Goal: Information Seeking & Learning: Find specific fact

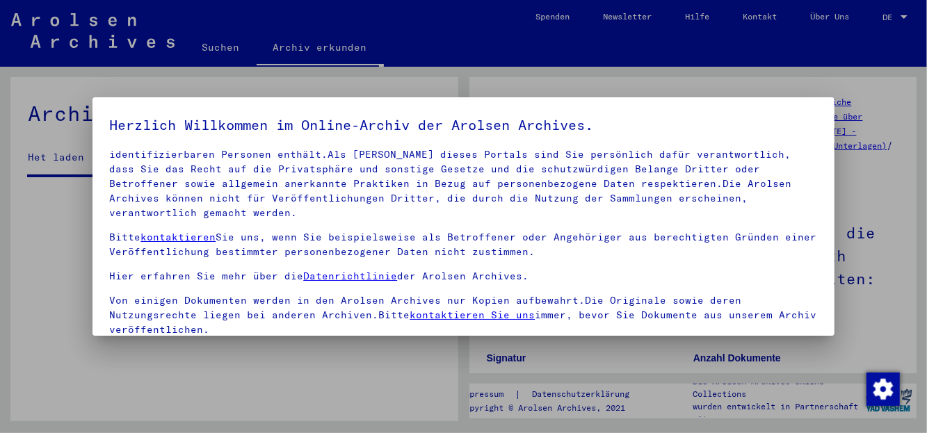
scroll to position [113, 0]
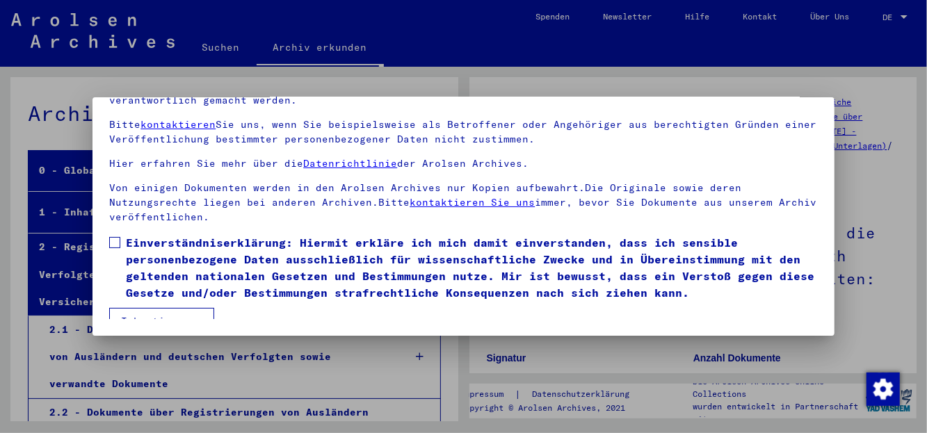
click at [113, 237] on span at bounding box center [114, 242] width 11 height 11
click at [169, 308] on button "Ich stimme zu" at bounding box center [161, 321] width 105 height 26
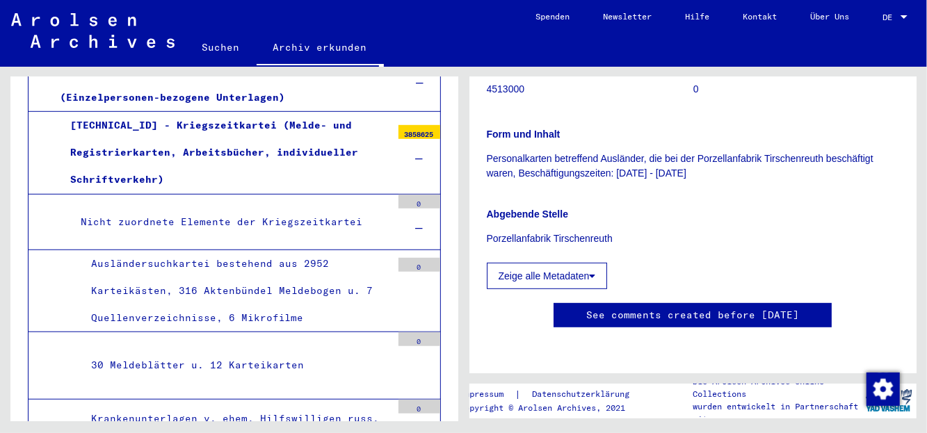
scroll to position [511, 0]
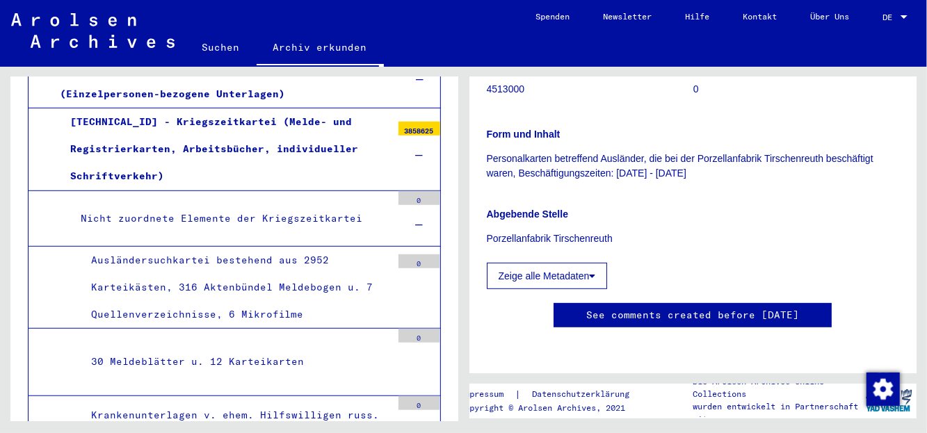
click at [238, 259] on div "Ausländersuchkartei bestehend aus 2952 Karteikästen, 316 Aktenbündel Meldebogen…" at bounding box center [236, 288] width 311 height 82
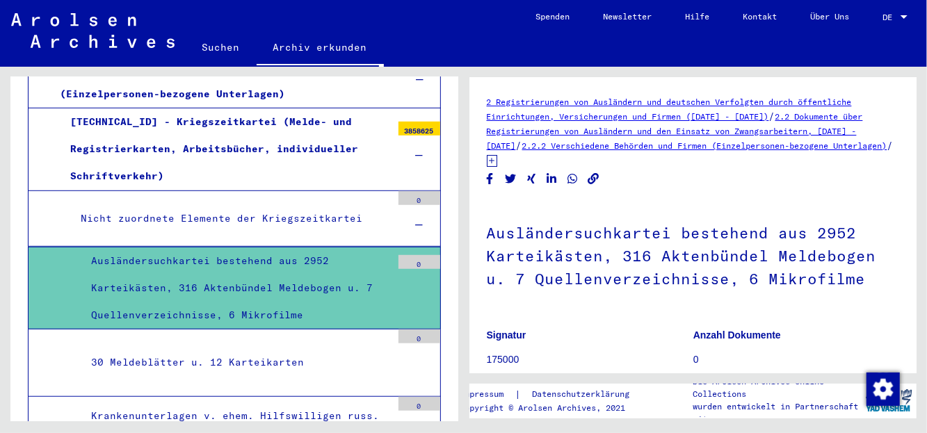
click at [614, 129] on link "2.2 Dokumente über Registrierungen von Ausländern und den Einsatz von Zwangsarb…" at bounding box center [675, 131] width 376 height 40
click at [662, 115] on link "2 Registrierungen von Ausländern und deutschen Verfolgten durch öffentliche Ein…" at bounding box center [669, 109] width 365 height 25
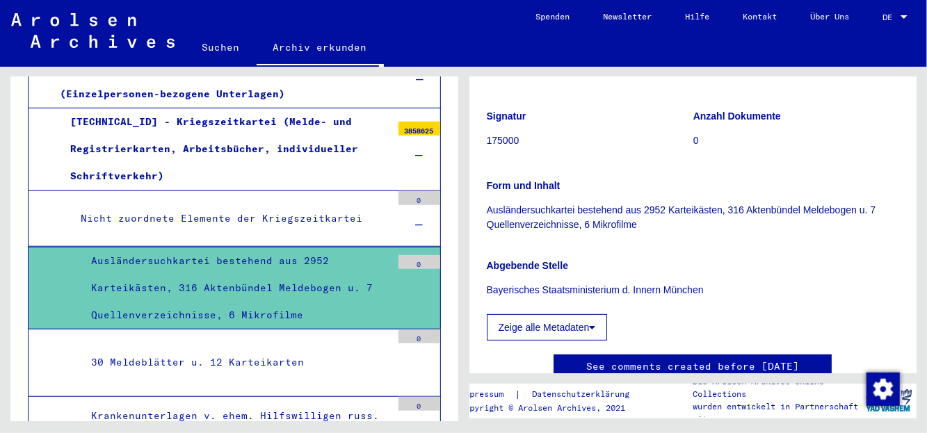
scroll to position [292, 0]
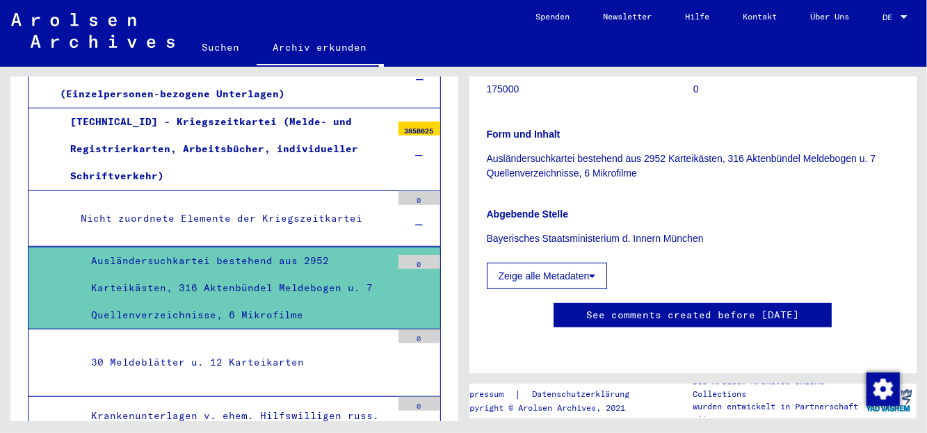
click at [590, 263] on button "Zeige alle Metadaten" at bounding box center [547, 276] width 121 height 26
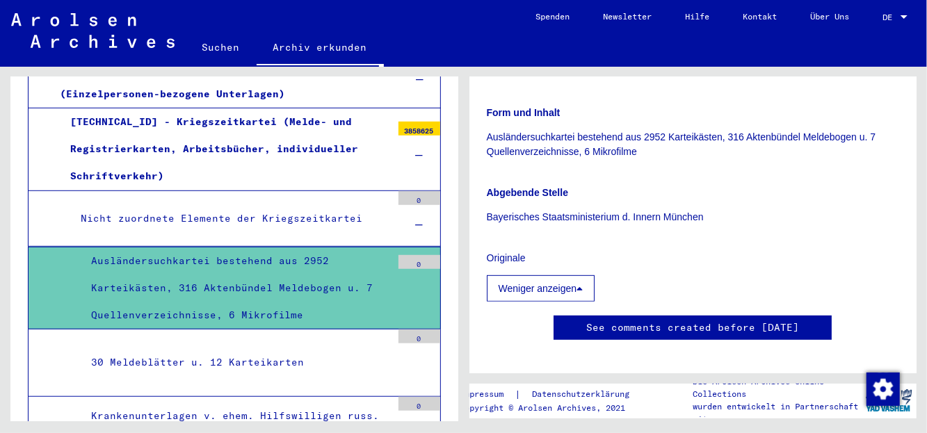
scroll to position [365, 0]
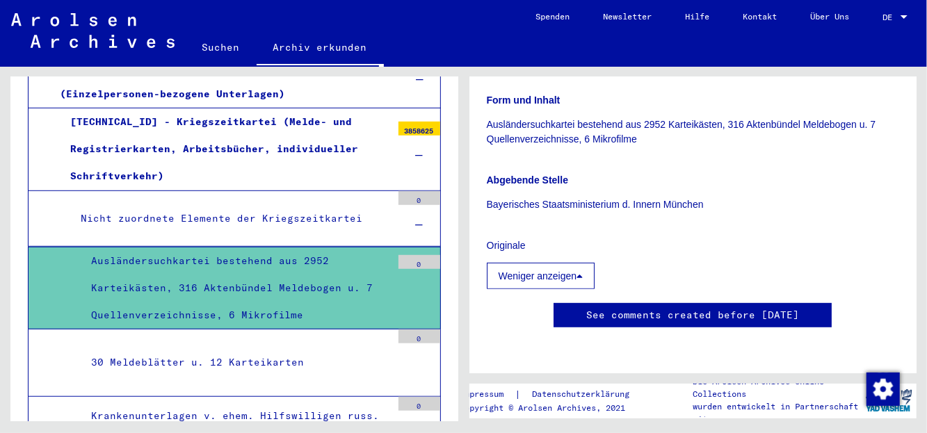
click at [561, 263] on button "Weniger anzeigen" at bounding box center [541, 276] width 108 height 26
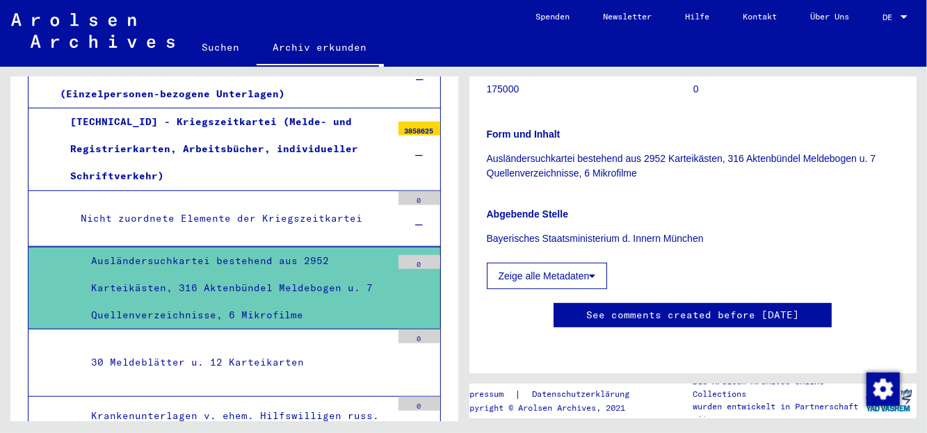
scroll to position [303, 0]
click at [558, 263] on button "Zeige alle Metadaten" at bounding box center [547, 276] width 121 height 26
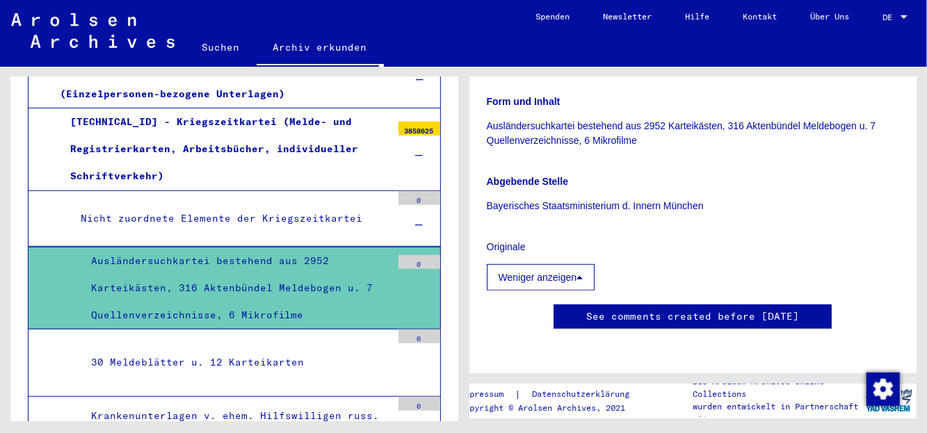
scroll to position [376, 0]
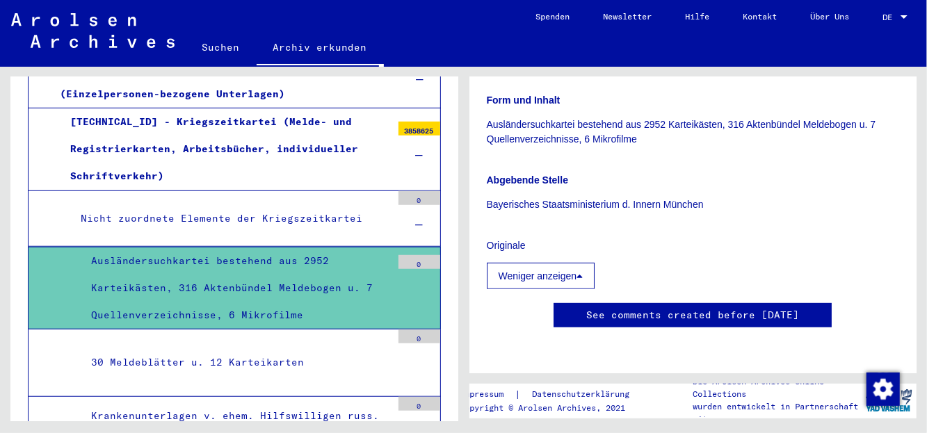
click at [643, 308] on link "See comments created before [DATE]" at bounding box center [692, 315] width 213 height 15
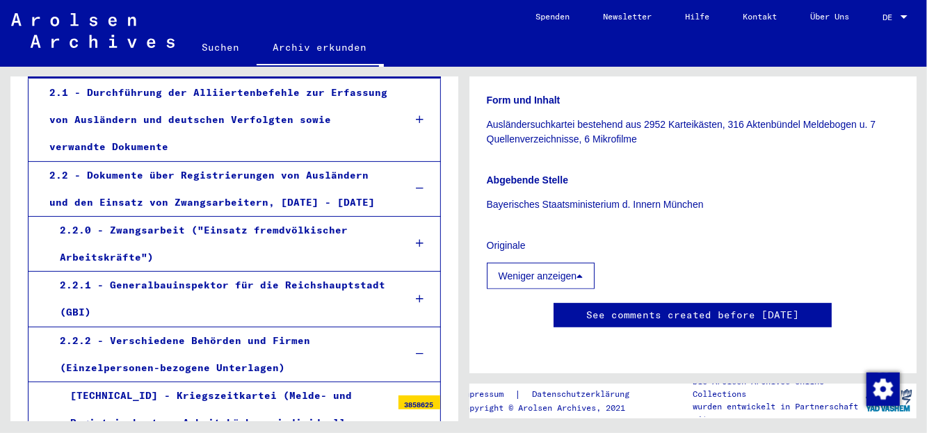
scroll to position [219, 0]
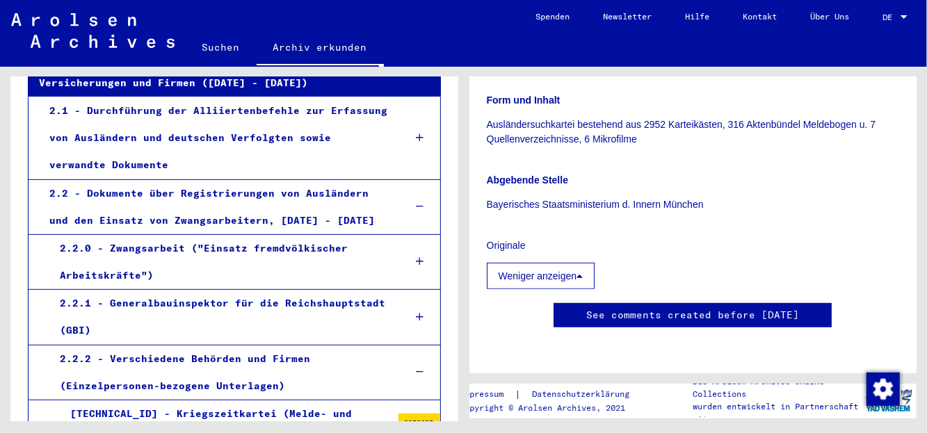
click at [229, 190] on div "2.2 - Dokumente über Registrierungen von Ausländern und den Einsatz von Zwangsa…" at bounding box center [216, 207] width 354 height 54
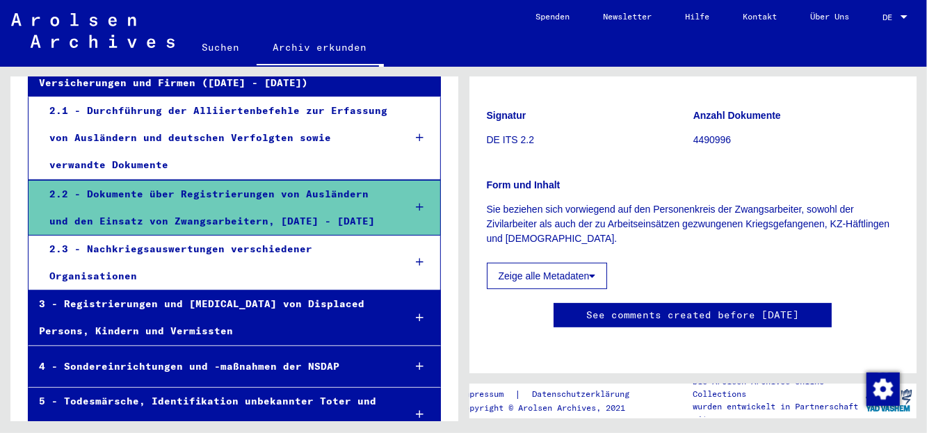
scroll to position [325, 0]
click at [409, 202] on div at bounding box center [420, 207] width 40 height 41
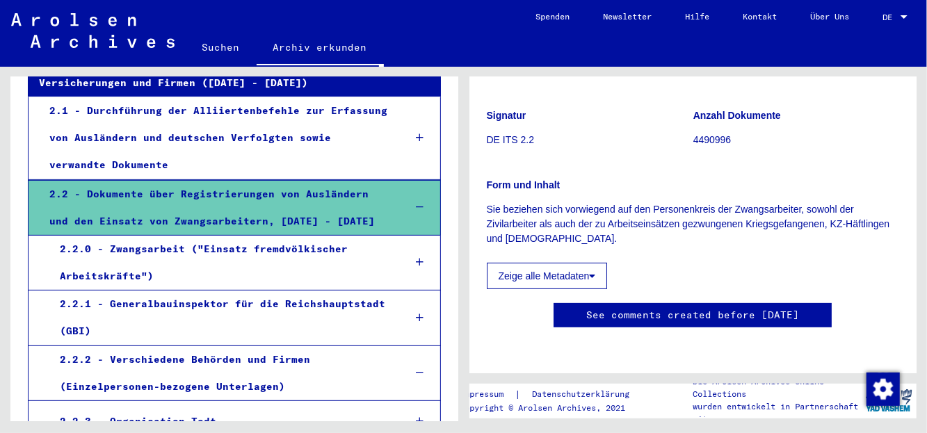
click at [249, 356] on div "2.2.2 - Verschiedene Behörden und Firmen (Einzelpersonen-bezogene Unterlagen)" at bounding box center [220, 373] width 343 height 54
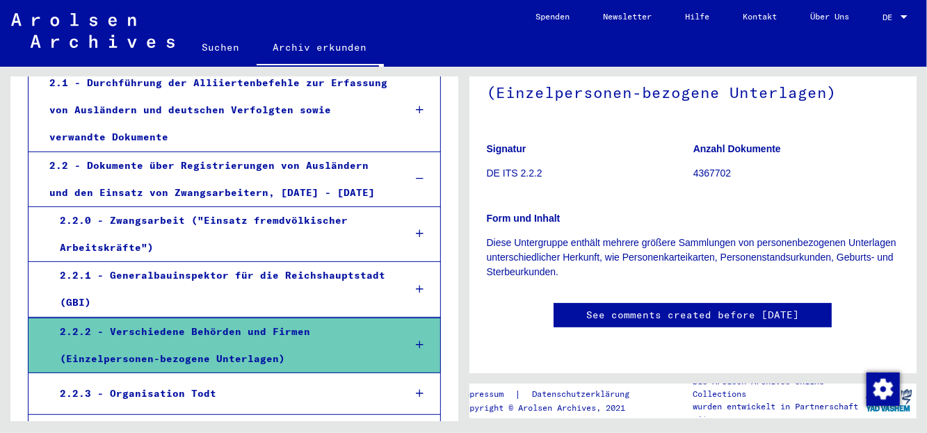
scroll to position [219, 0]
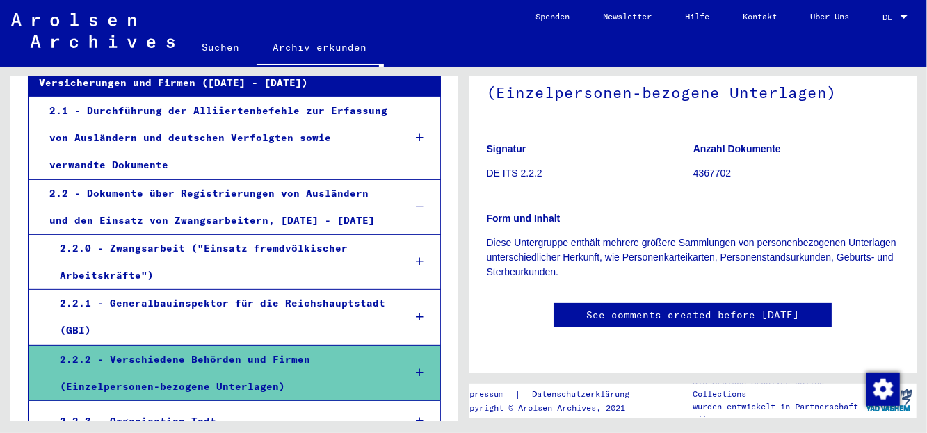
click at [221, 190] on div "2.2 - Dokumente über Registrierungen von Ausländern und den Einsatz von Zwangsa…" at bounding box center [216, 207] width 354 height 54
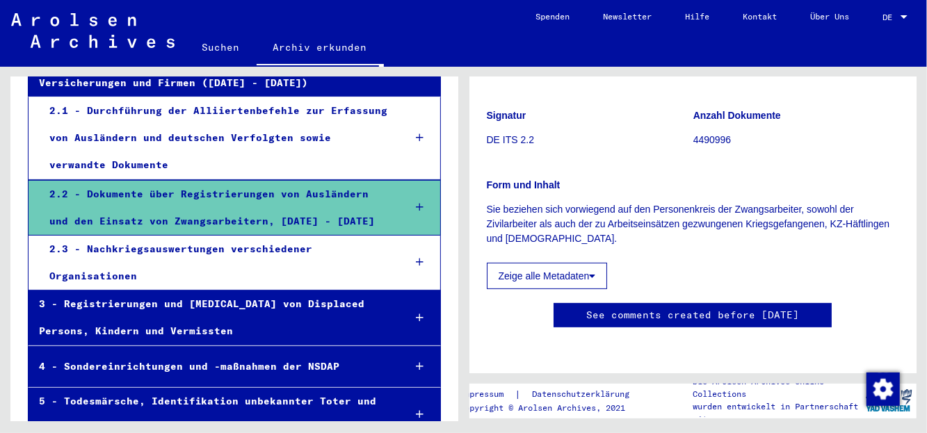
scroll to position [222, 0]
click at [416, 205] on icon at bounding box center [420, 207] width 8 height 10
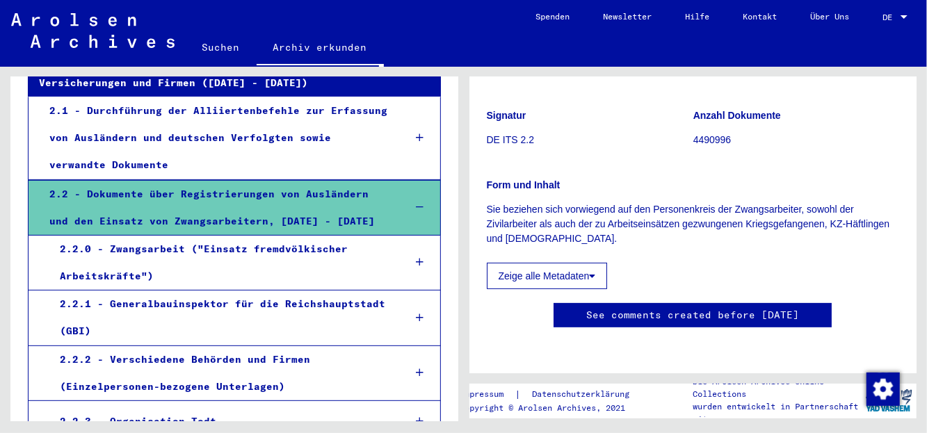
click at [280, 246] on div "2.2.0 - Zwangsarbeit ("Einsatz fremdvölkischer Arbeitskräfte")" at bounding box center [220, 263] width 343 height 54
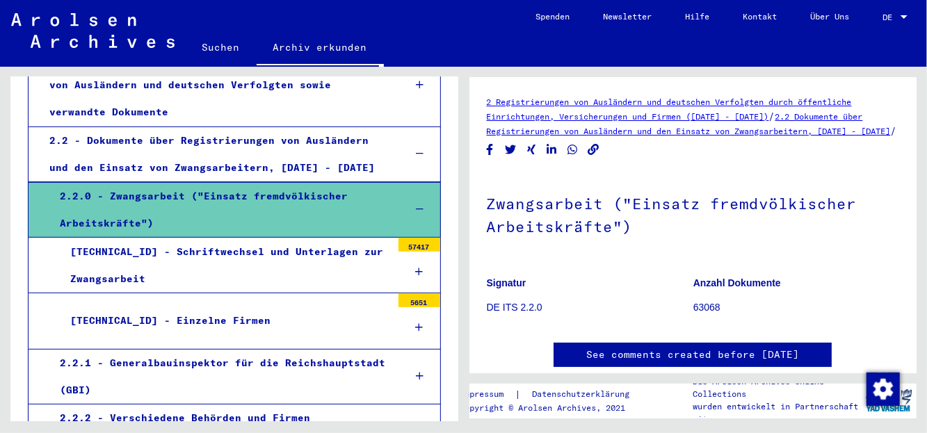
scroll to position [292, 0]
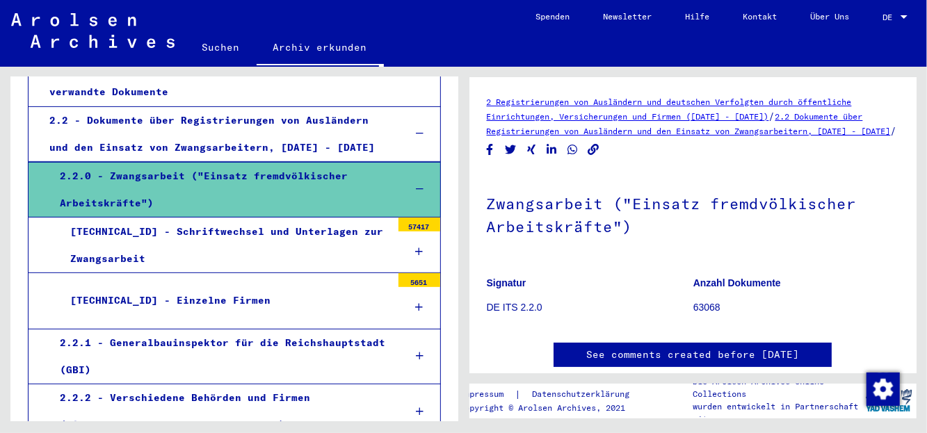
click at [415, 248] on icon at bounding box center [419, 252] width 8 height 10
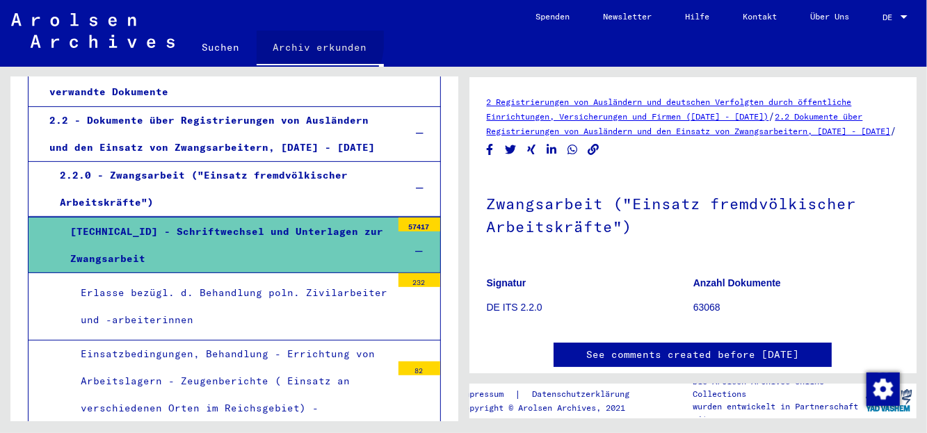
click at [281, 38] on link "Archiv erkunden" at bounding box center [320, 49] width 127 height 36
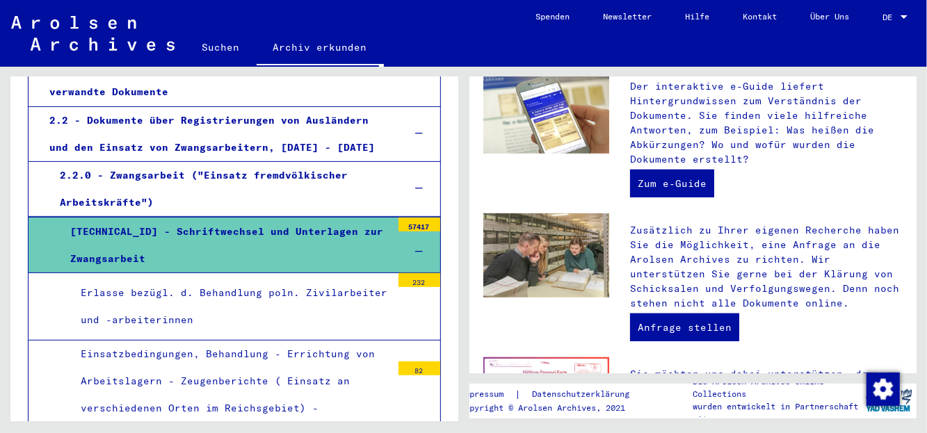
scroll to position [646, 0]
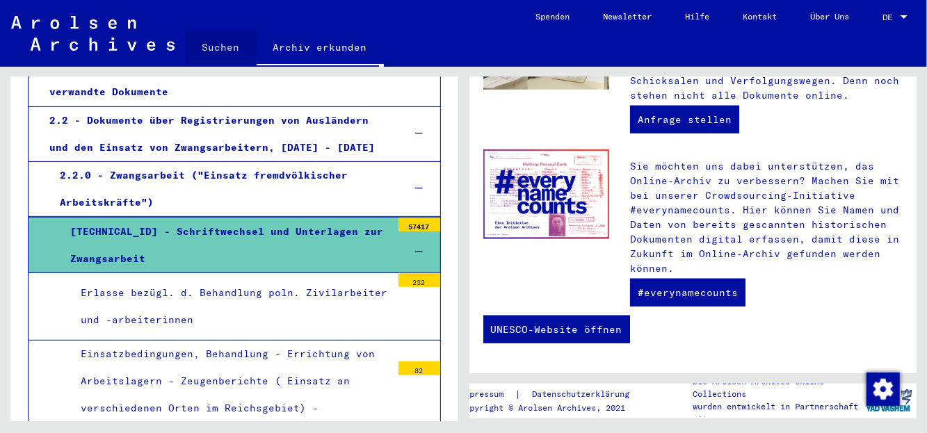
click at [212, 47] on link "Suchen" at bounding box center [221, 47] width 71 height 33
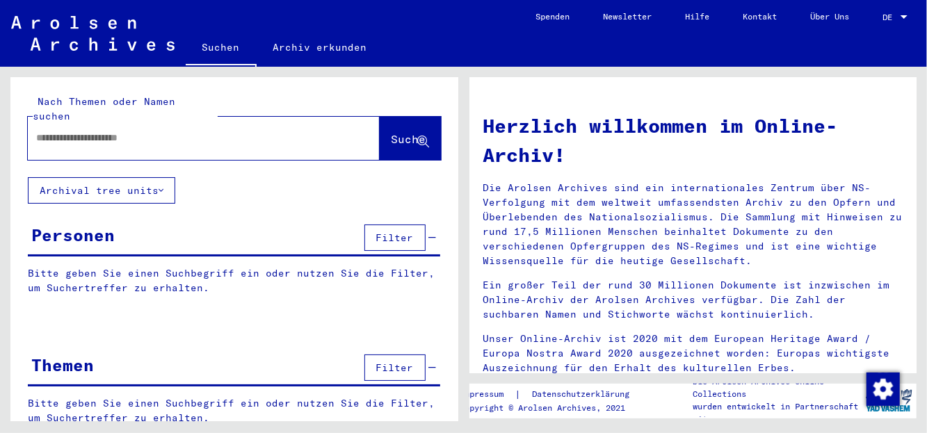
click at [71, 131] on input "text" at bounding box center [187, 138] width 302 height 15
type input "**********"
click at [380, 117] on button "Suche" at bounding box center [410, 138] width 61 height 43
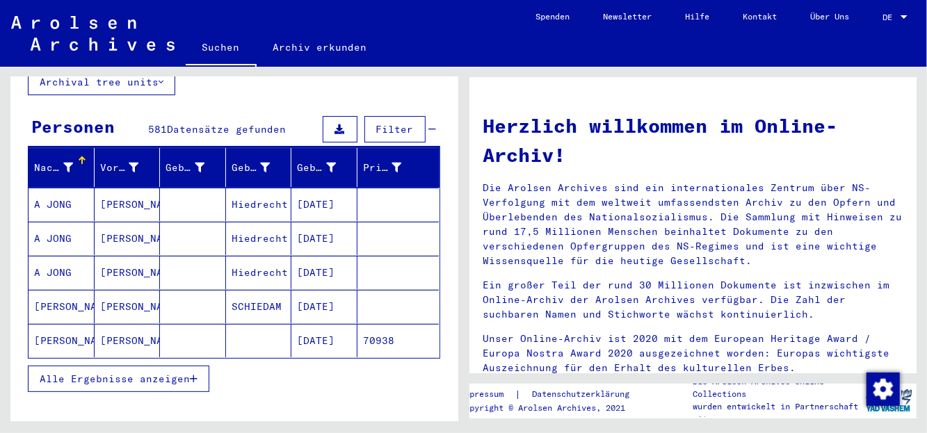
scroll to position [146, 0]
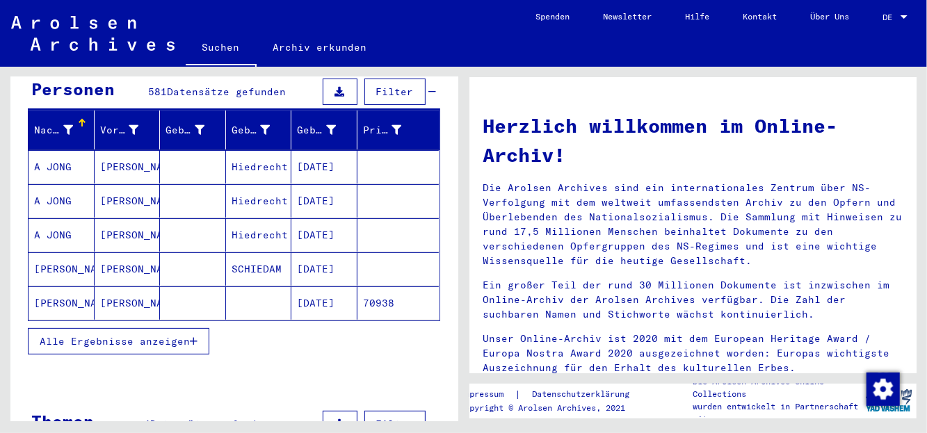
click at [186, 335] on span "Alle Ergebnisse anzeigen" at bounding box center [115, 341] width 150 height 13
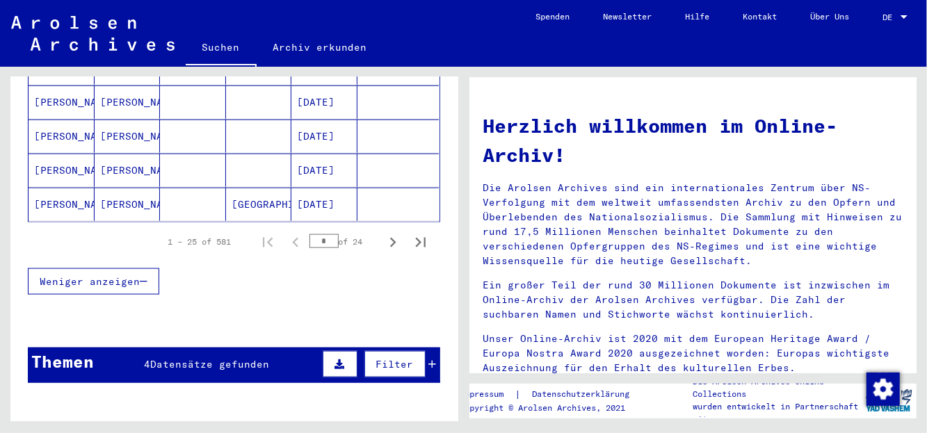
scroll to position [949, 0]
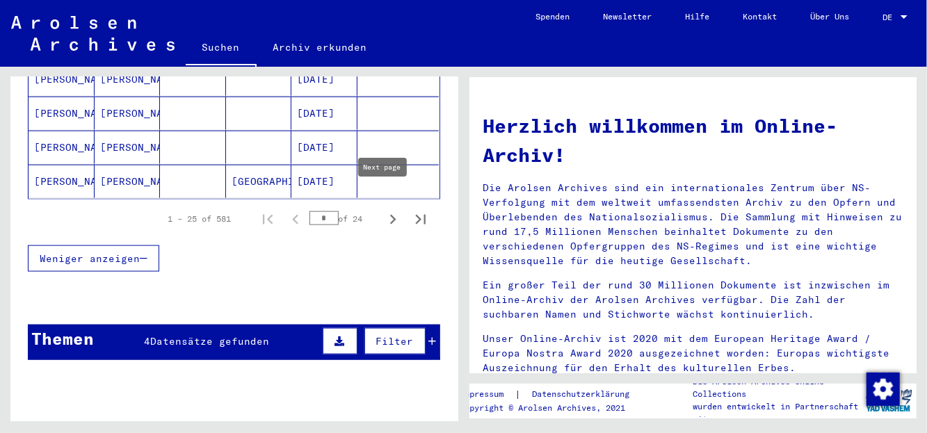
click at [383, 210] on icon "Next page" at bounding box center [392, 219] width 19 height 19
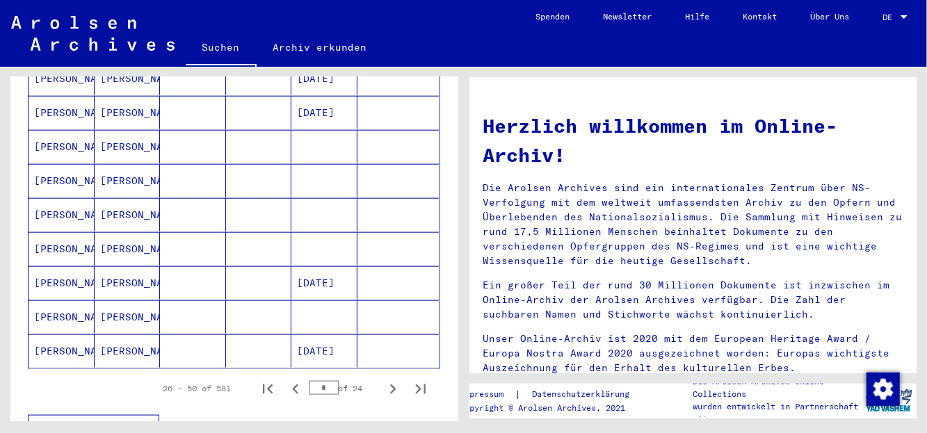
scroll to position [876, 0]
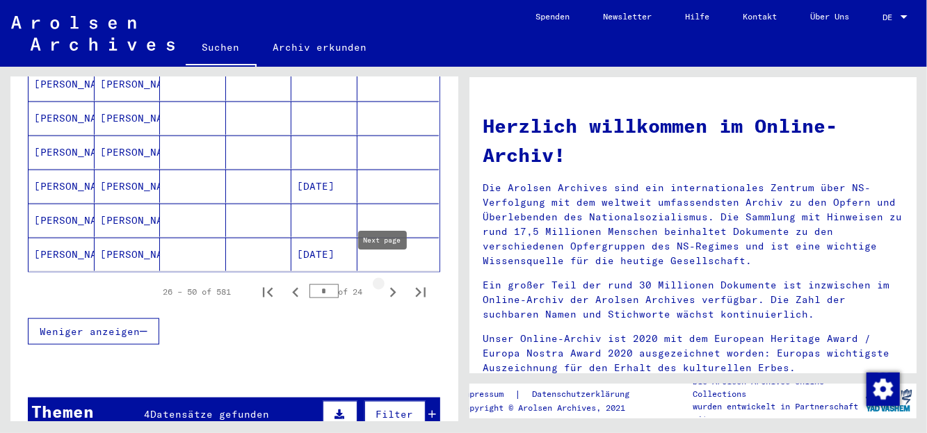
click at [383, 283] on icon "Next page" at bounding box center [392, 292] width 19 height 19
click at [384, 283] on icon "Next page" at bounding box center [392, 292] width 19 height 19
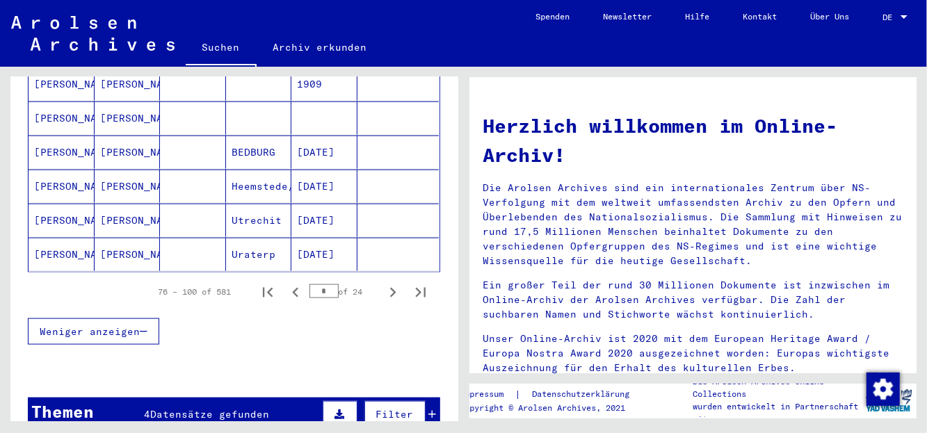
click at [384, 283] on icon "Next page" at bounding box center [392, 292] width 19 height 19
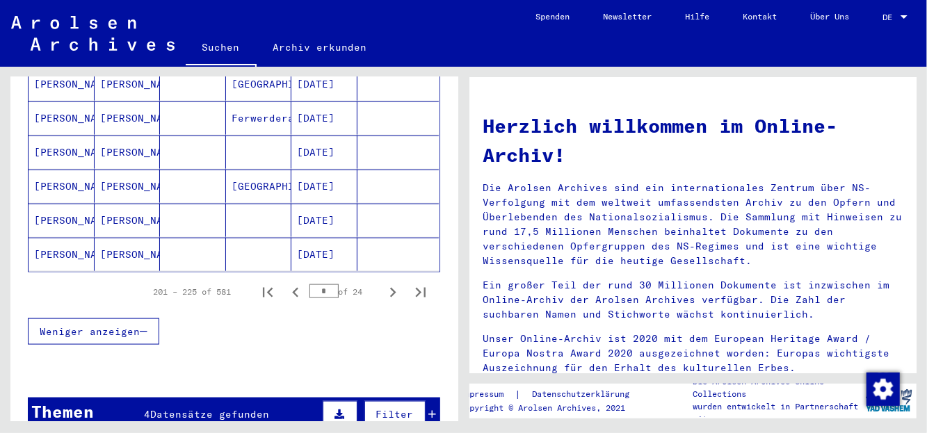
click at [384, 283] on icon "Next page" at bounding box center [392, 292] width 19 height 19
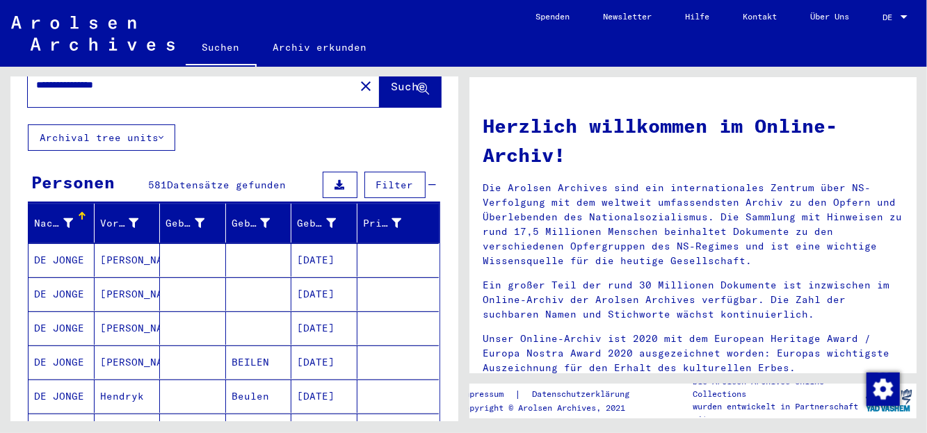
scroll to position [0, 0]
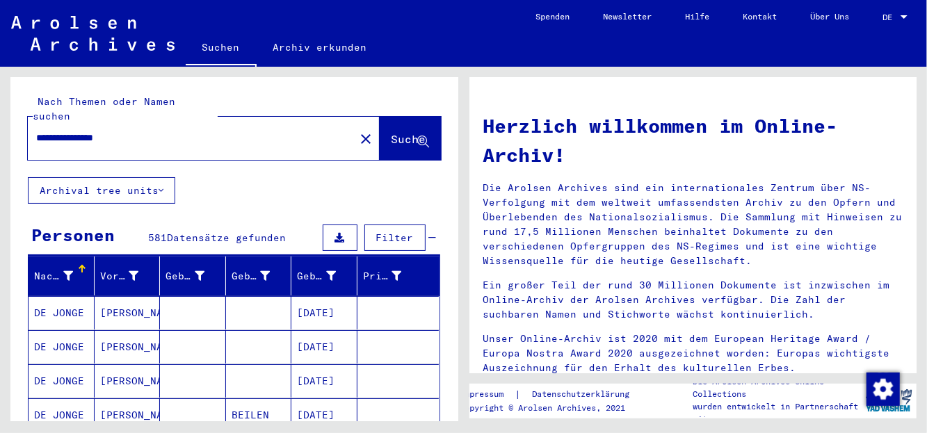
click at [160, 177] on button "Archival tree units" at bounding box center [101, 190] width 147 height 26
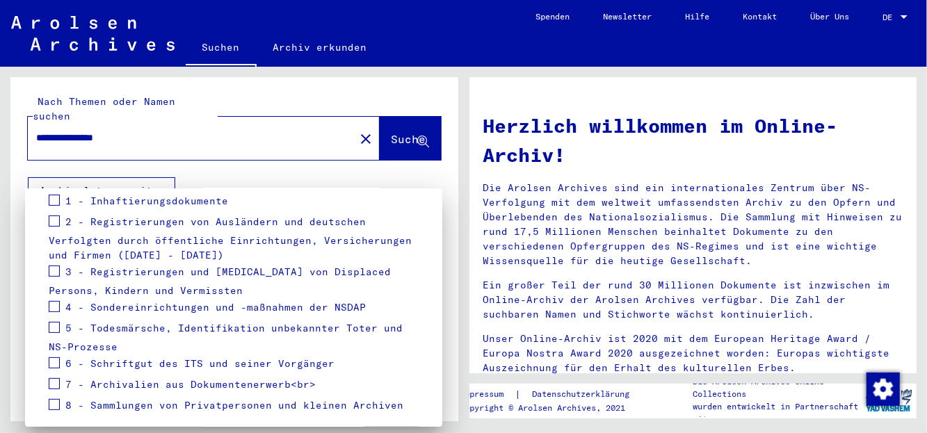
scroll to position [186, 0]
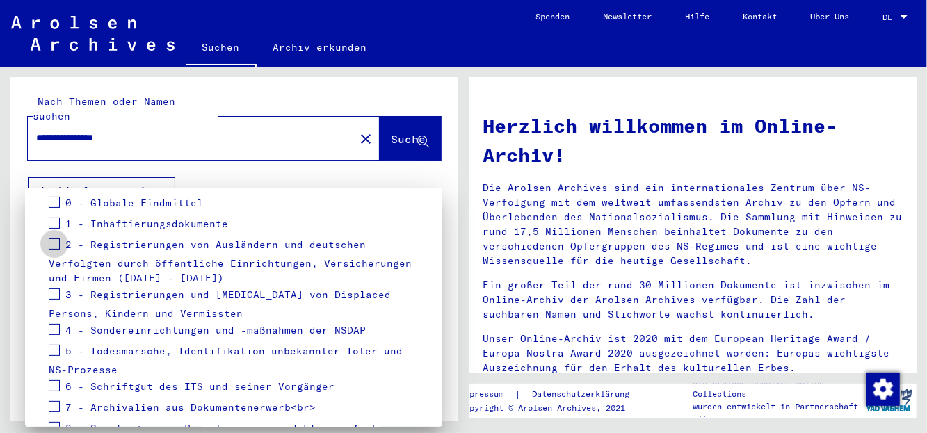
click at [51, 243] on span at bounding box center [54, 243] width 11 height 11
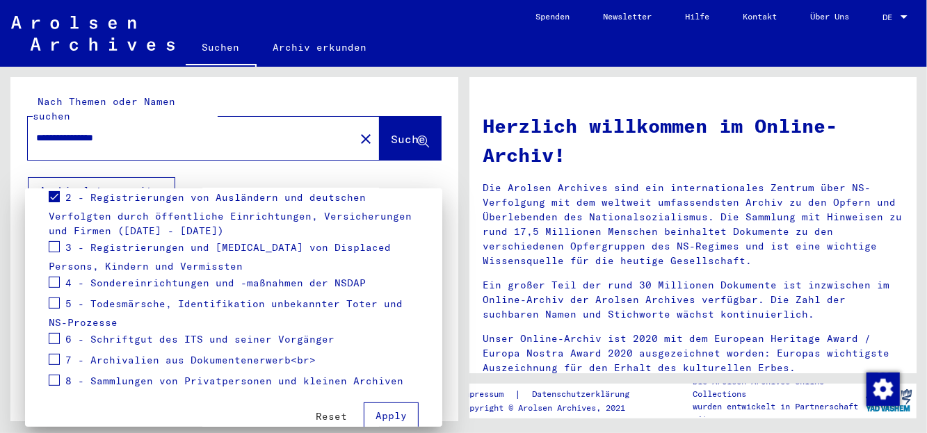
scroll to position [259, 0]
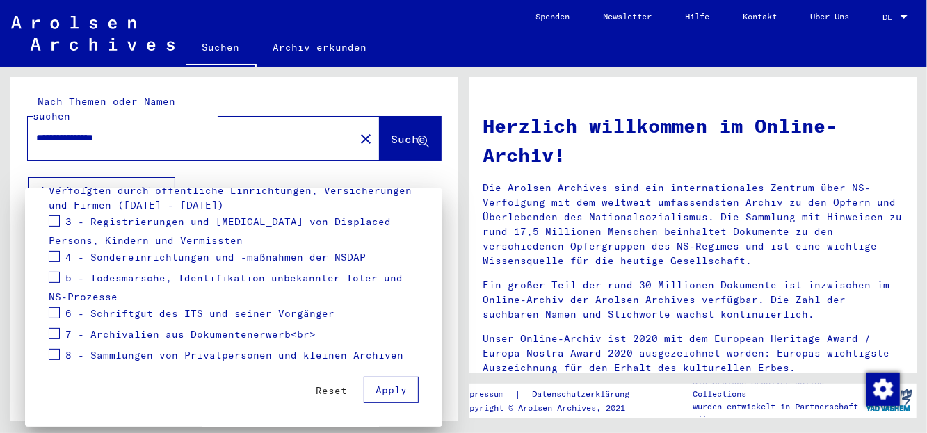
click at [381, 387] on span "Apply" at bounding box center [390, 390] width 31 height 13
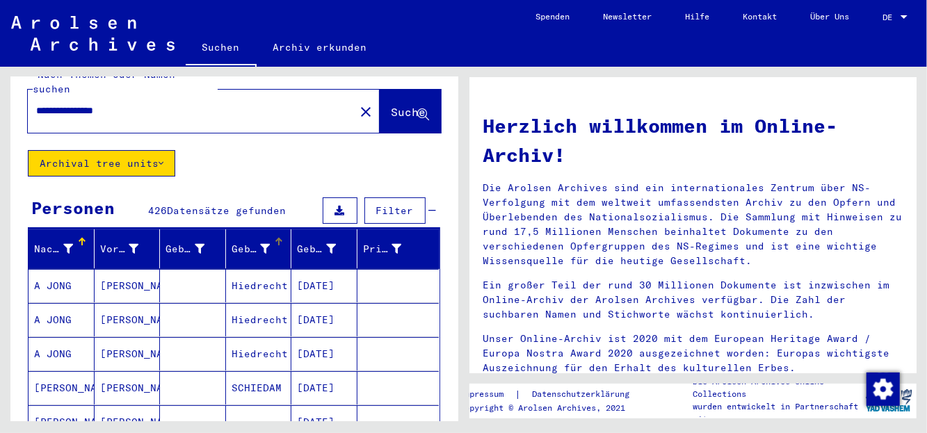
scroll to position [73, 0]
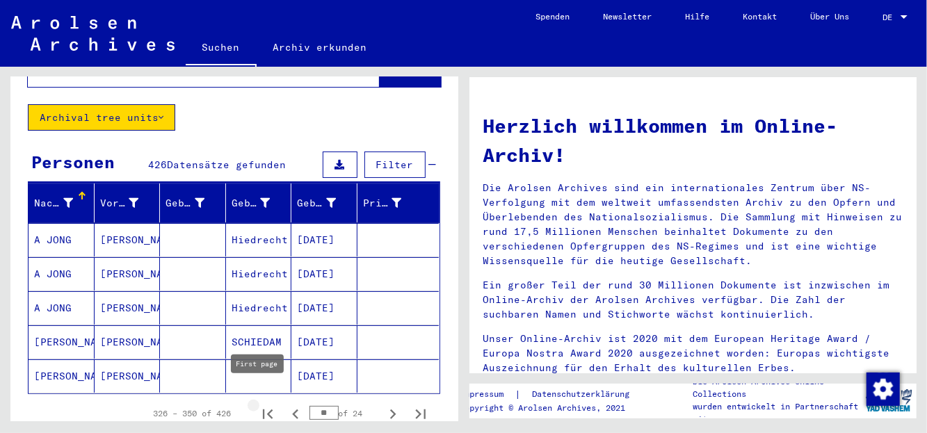
click at [261, 405] on icon "First page" at bounding box center [267, 414] width 19 height 19
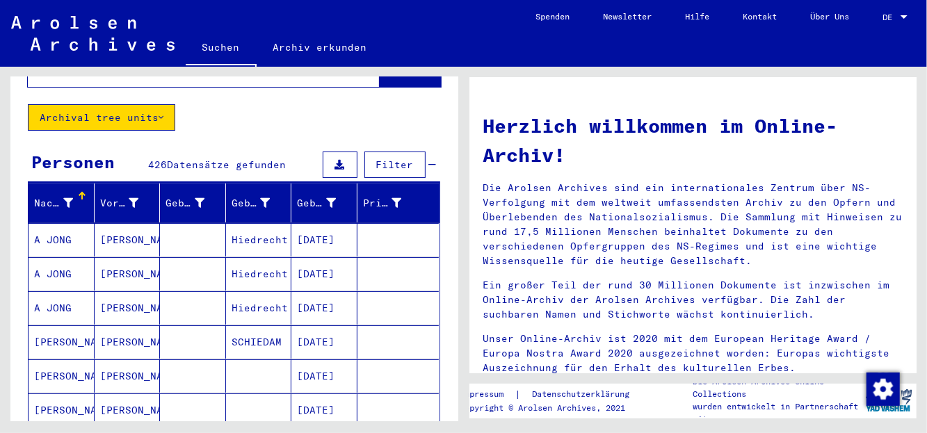
click at [79, 192] on div "Nachname" at bounding box center [64, 203] width 60 height 22
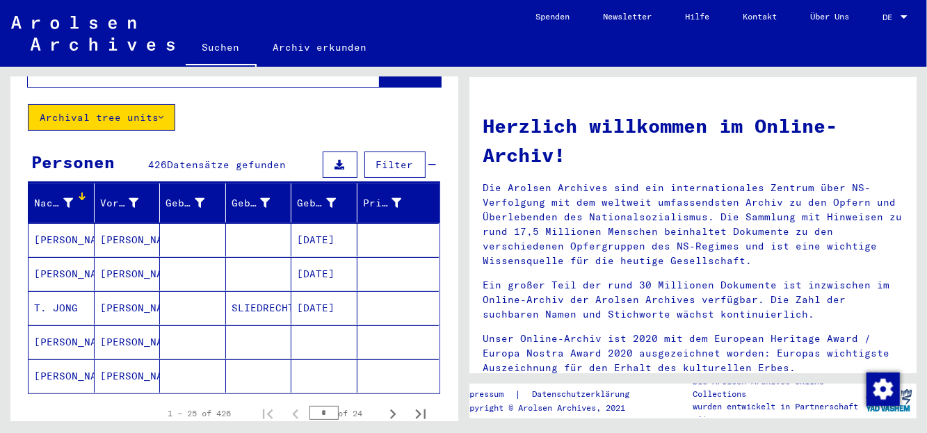
click at [79, 192] on div "Nachname" at bounding box center [64, 203] width 60 height 22
click at [266, 196] on div "Geburt‏" at bounding box center [253, 203] width 42 height 15
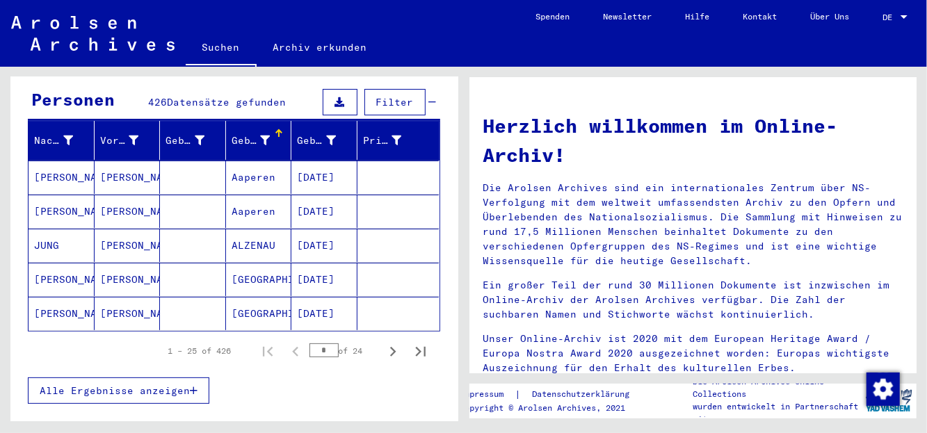
scroll to position [204, 0]
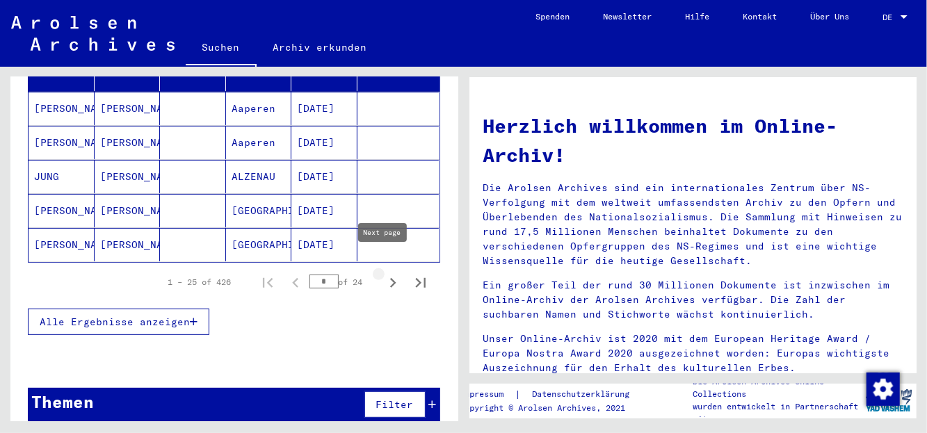
click at [383, 273] on icon "Next page" at bounding box center [392, 282] width 19 height 19
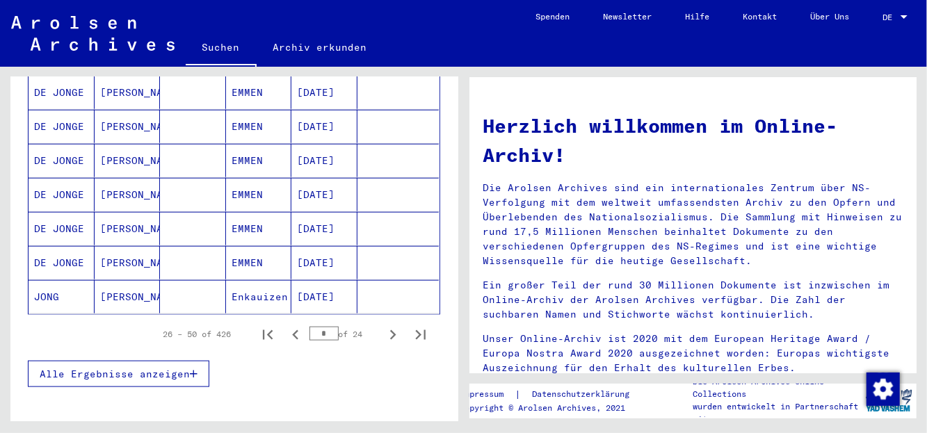
scroll to position [883, 0]
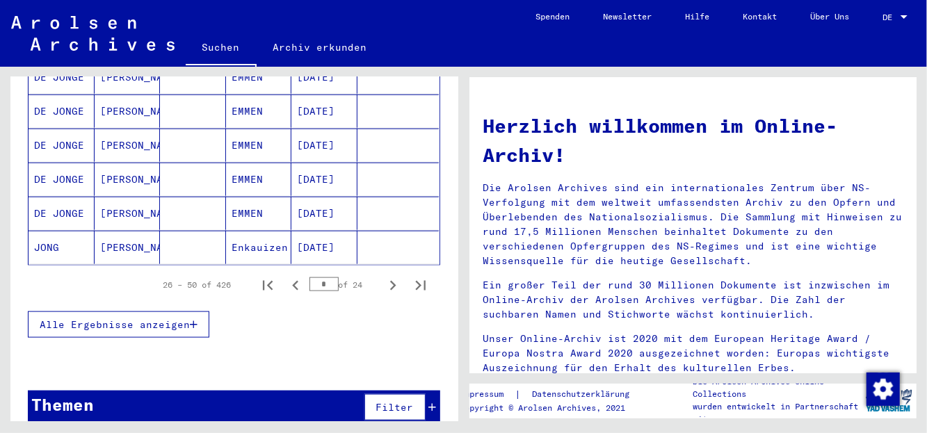
click at [318, 277] on input "*" at bounding box center [323, 284] width 29 height 14
type input "**"
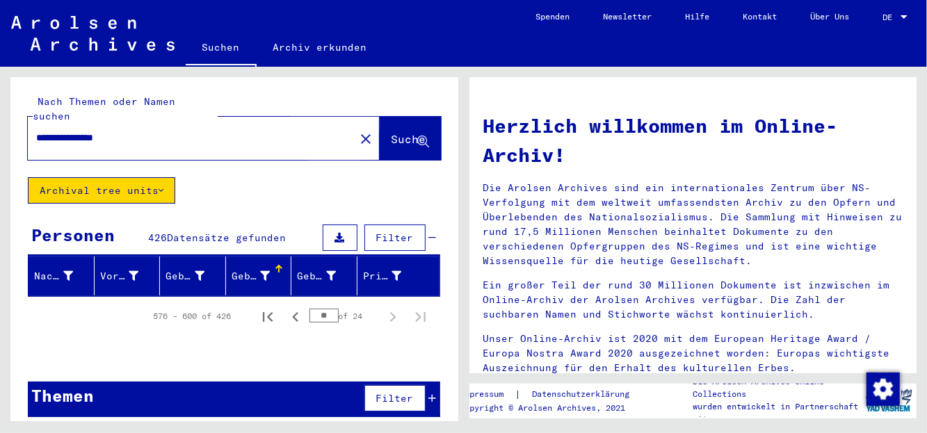
click at [391, 132] on span "Suche" at bounding box center [408, 139] width 35 height 14
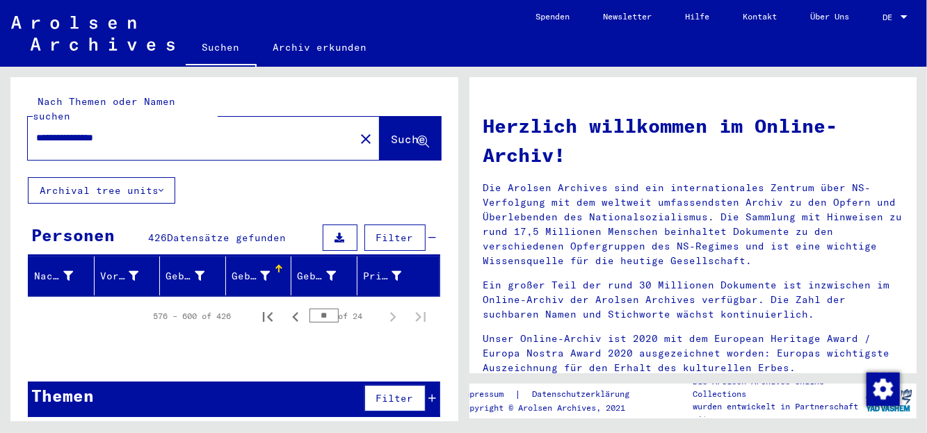
click at [163, 186] on icon at bounding box center [161, 191] width 5 height 10
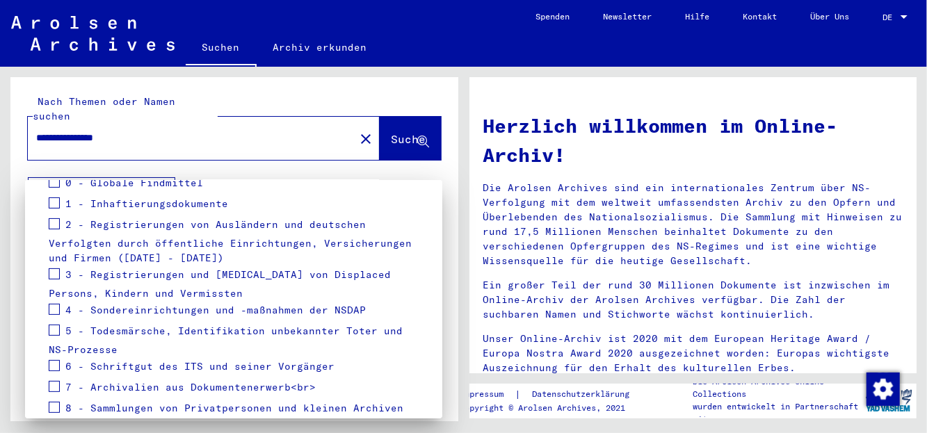
scroll to position [185, 0]
